Goal: Information Seeking & Learning: Learn about a topic

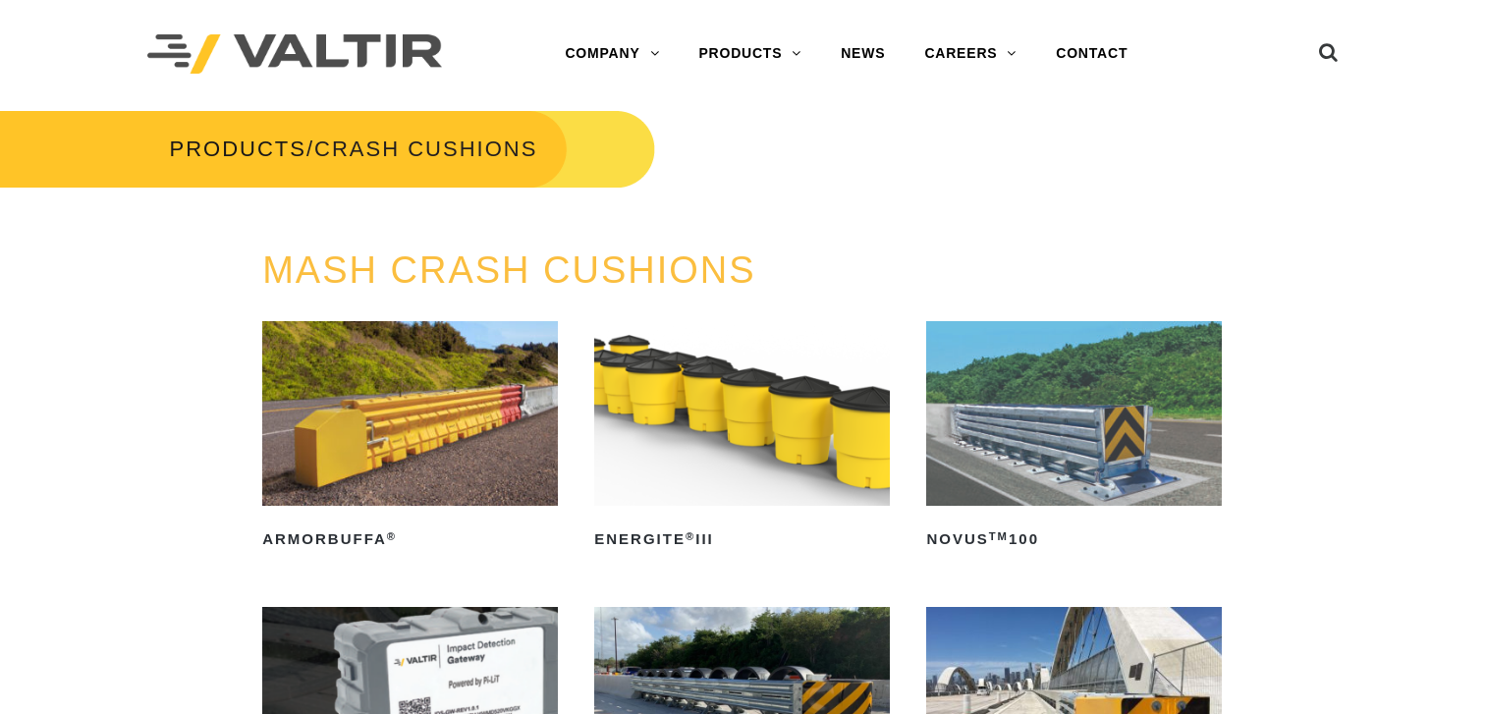
click at [417, 404] on img at bounding box center [410, 413] width 296 height 185
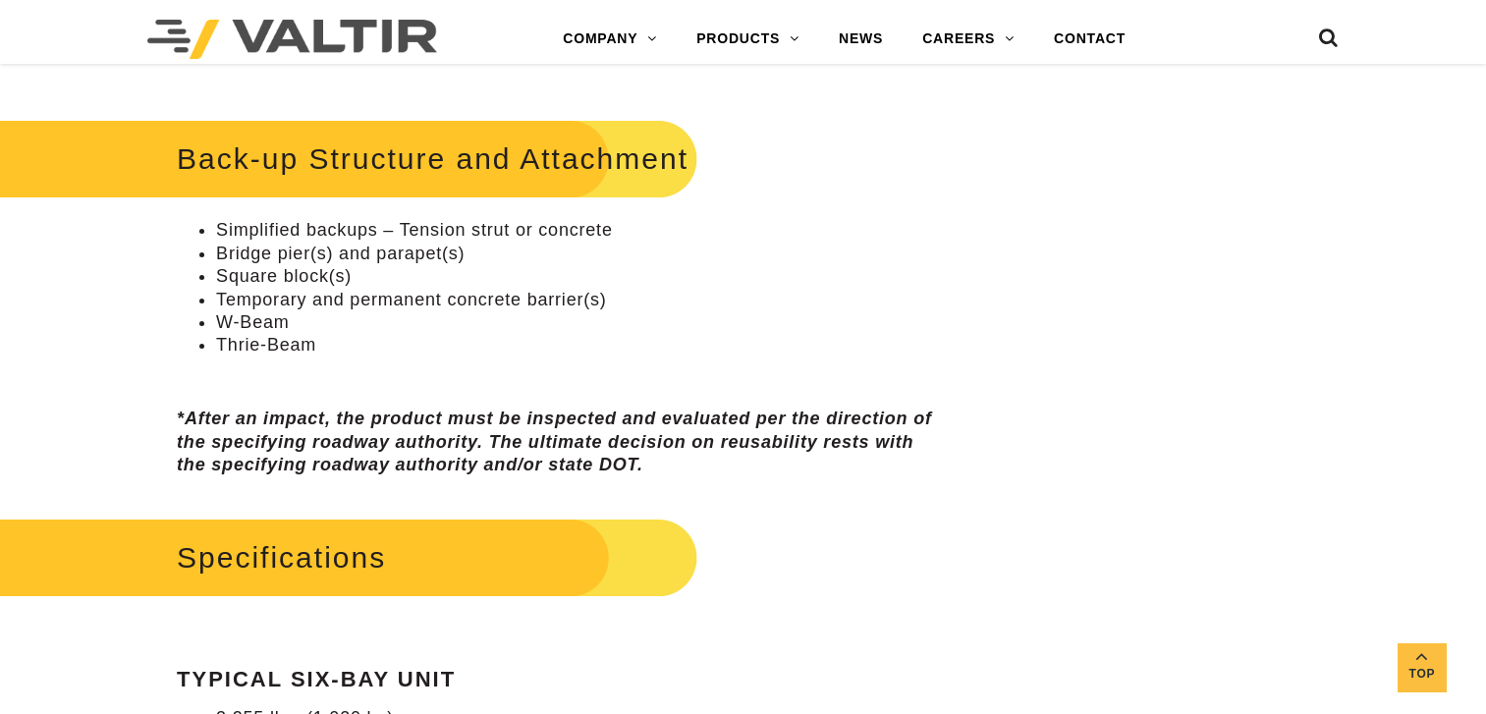
scroll to position [589, 0]
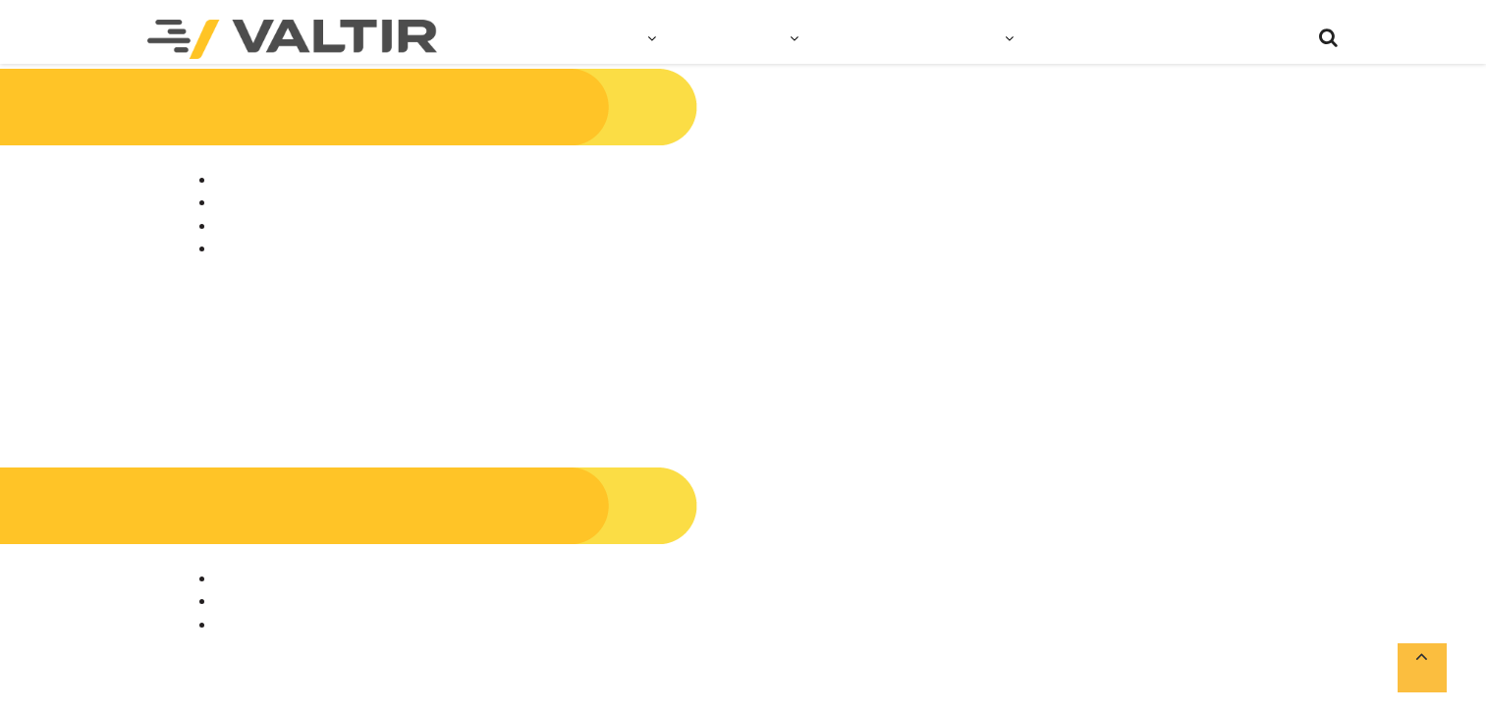
scroll to position [491, 0]
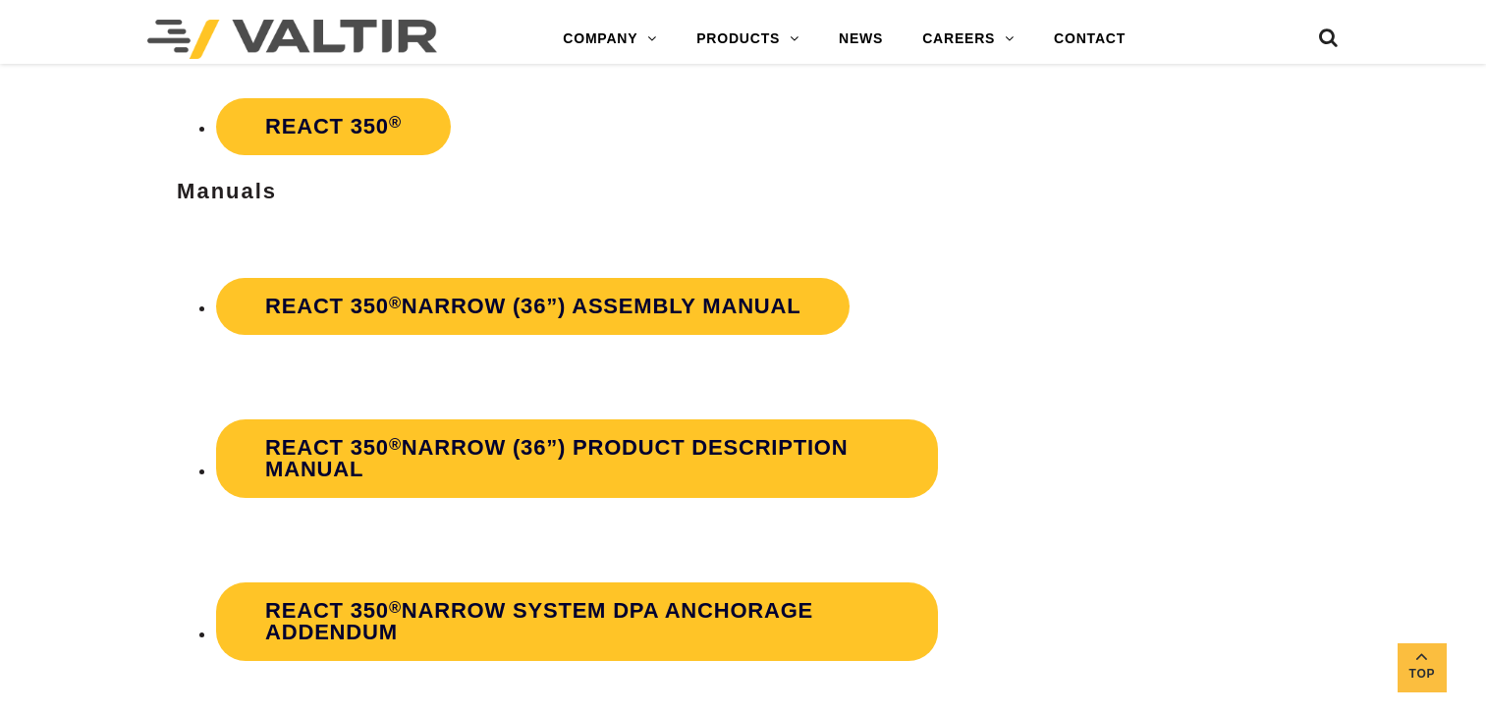
scroll to position [3240, 0]
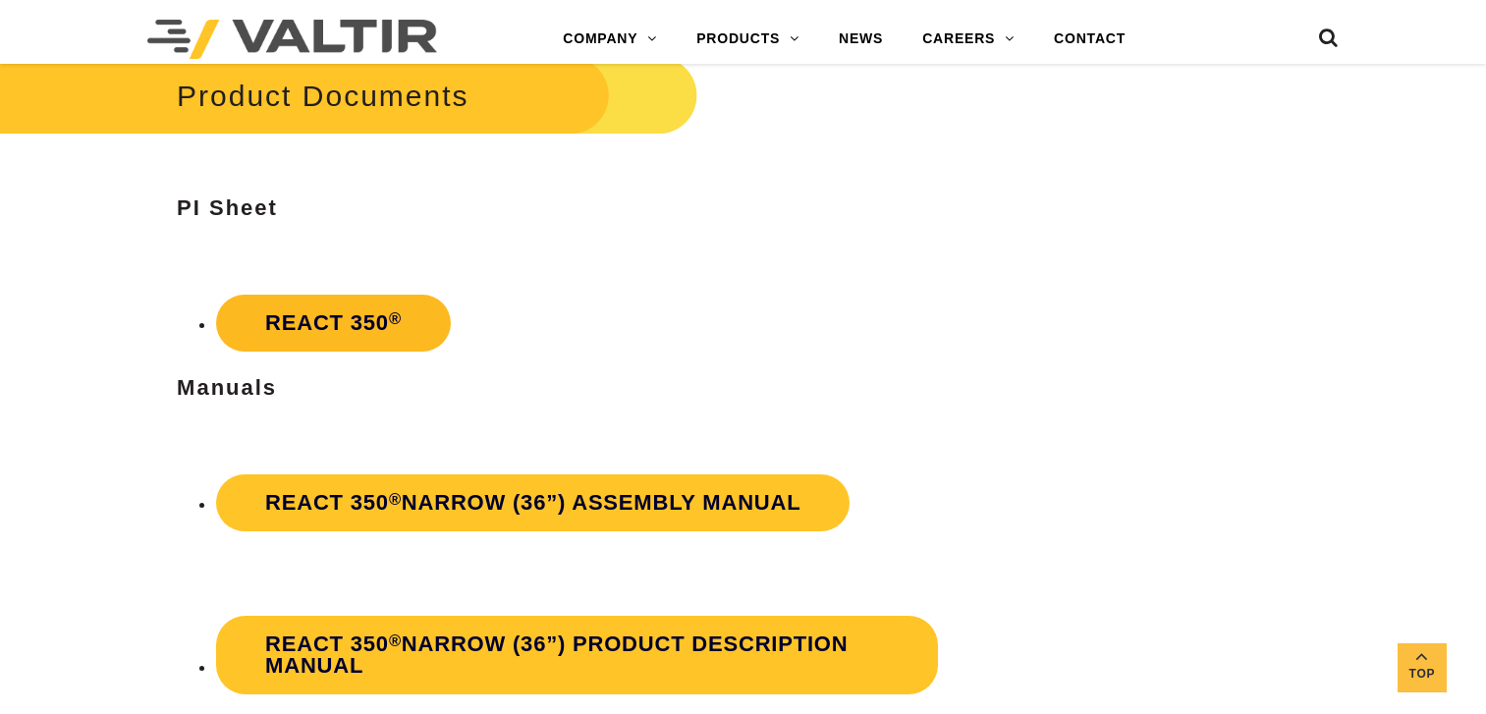
click at [303, 325] on link "REACT 350 ®" at bounding box center [333, 323] width 235 height 57
